Goal: Task Accomplishment & Management: Manage account settings

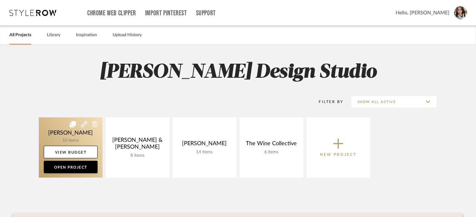
click at [57, 127] on link at bounding box center [71, 148] width 64 height 60
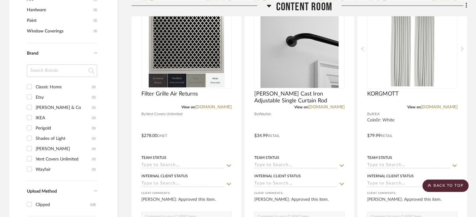
scroll to position [464, 0]
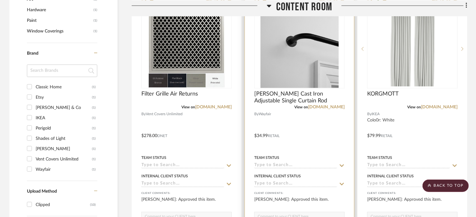
click at [281, 166] on input at bounding box center [295, 166] width 83 height 6
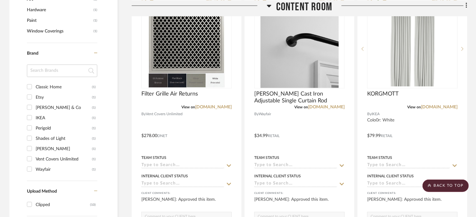
scroll to position [513, 0]
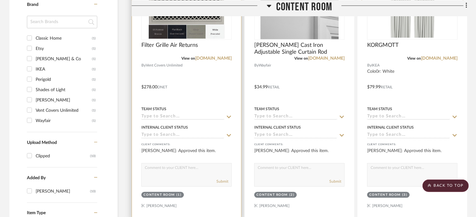
click at [201, 117] on input at bounding box center [182, 117] width 83 height 6
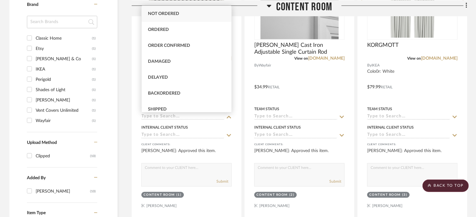
click at [178, 12] on span "Not ordered" at bounding box center [163, 14] width 31 height 4
type input "[DATE]"
type input "Not ordered"
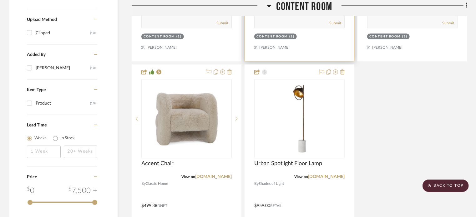
scroll to position [706, 0]
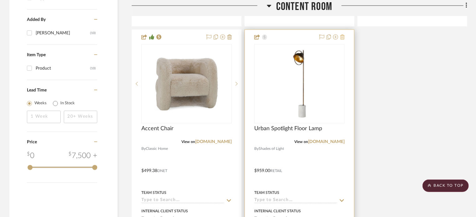
click at [341, 39] on fa-icon at bounding box center [342, 37] width 4 height 5
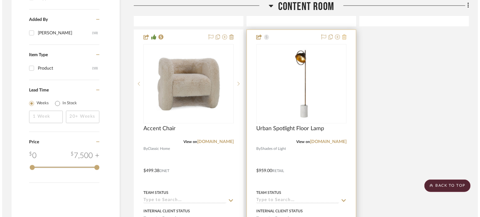
scroll to position [0, 0]
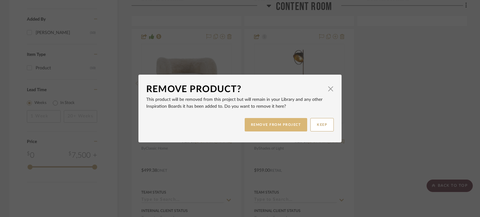
click at [269, 124] on button "REMOVE FROM PROJECT" at bounding box center [276, 124] width 63 height 13
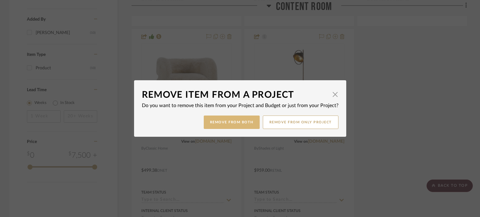
click at [230, 124] on button "Remove from Both" at bounding box center [232, 122] width 56 height 13
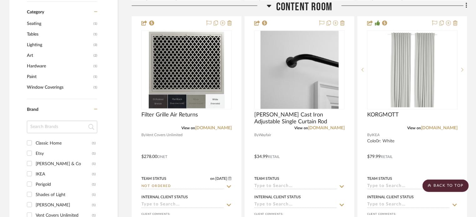
scroll to position [460, 0]
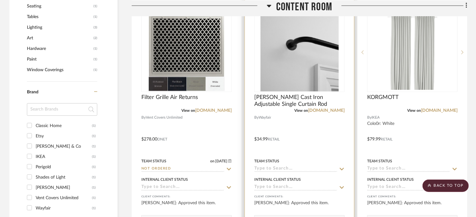
click at [278, 167] on input at bounding box center [295, 170] width 83 height 6
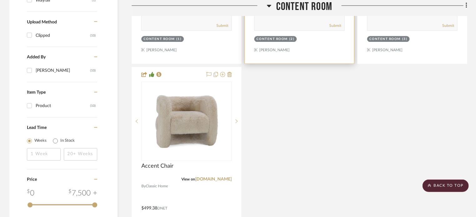
scroll to position [669, 0]
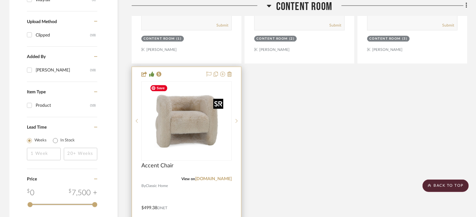
click at [208, 148] on div at bounding box center [186, 120] width 90 height 79
click at [187, 135] on img "0" at bounding box center [187, 121] width 78 height 78
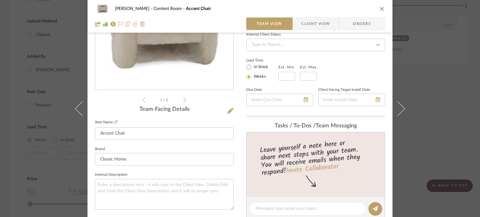
scroll to position [0, 0]
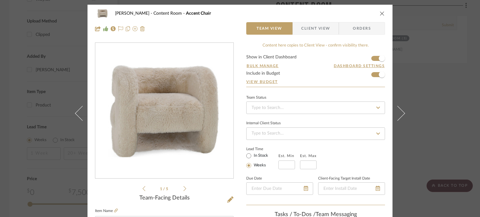
click at [381, 15] on icon "close" at bounding box center [382, 13] width 5 height 5
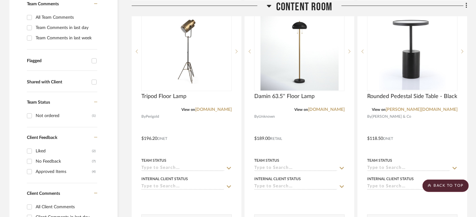
scroll to position [90, 0]
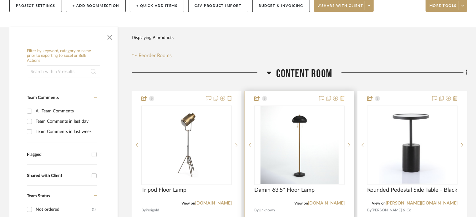
click at [343, 97] on icon at bounding box center [342, 98] width 4 height 5
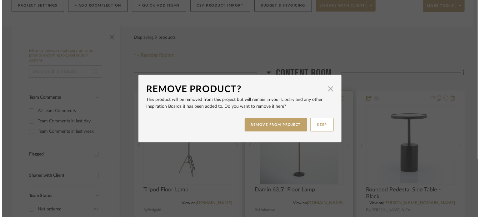
scroll to position [0, 0]
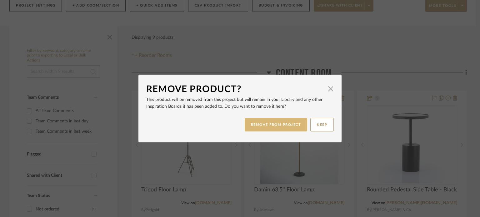
click at [283, 123] on button "REMOVE FROM PROJECT" at bounding box center [276, 124] width 63 height 13
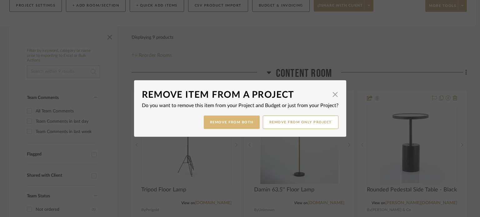
click at [240, 119] on button "Remove from Both" at bounding box center [232, 122] width 56 height 13
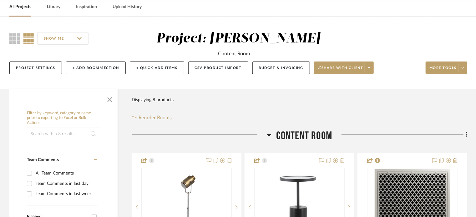
scroll to position [23, 0]
